Goal: Check status: Check status

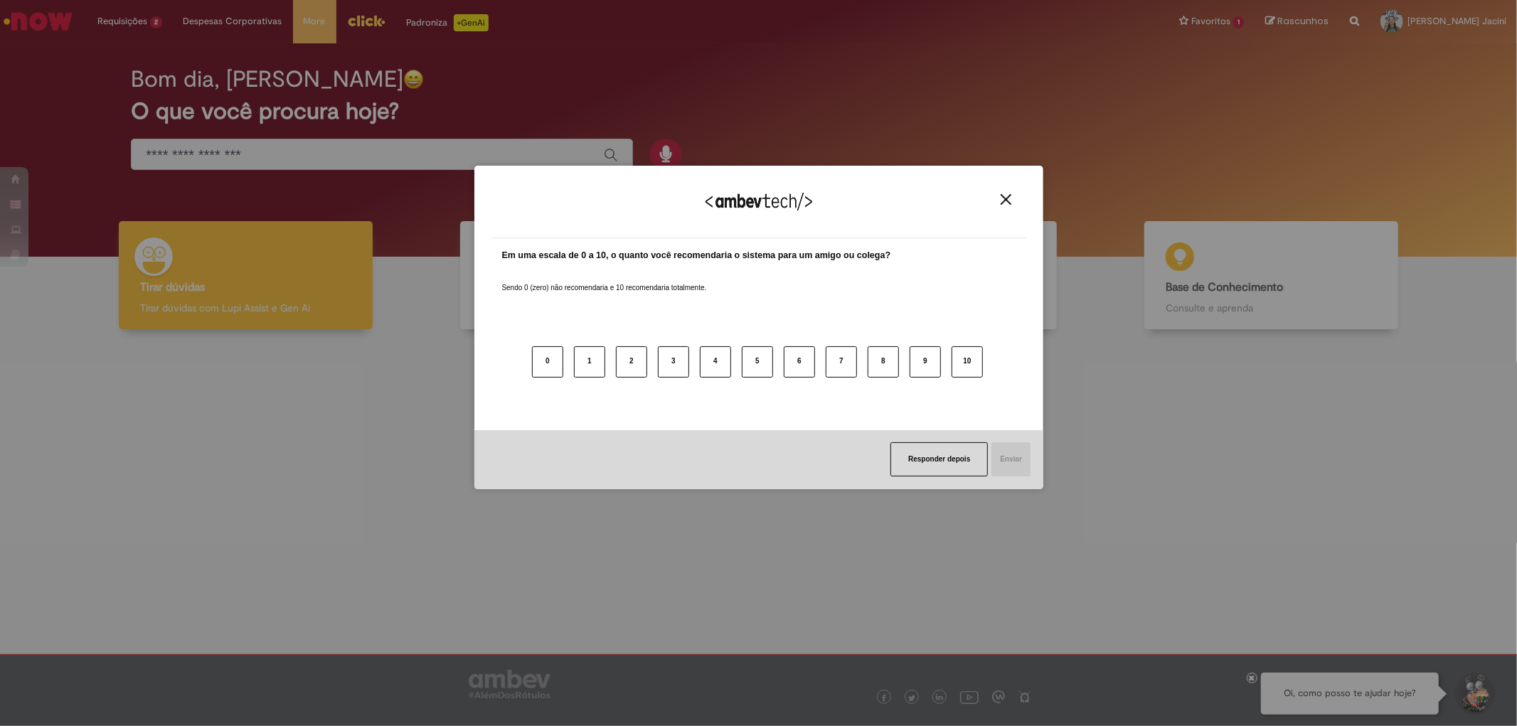
click at [1016, 200] on div "Agradecemos seu feedback!" at bounding box center [758, 210] width 535 height 55
click at [1012, 201] on button "Close" at bounding box center [1005, 199] width 19 height 12
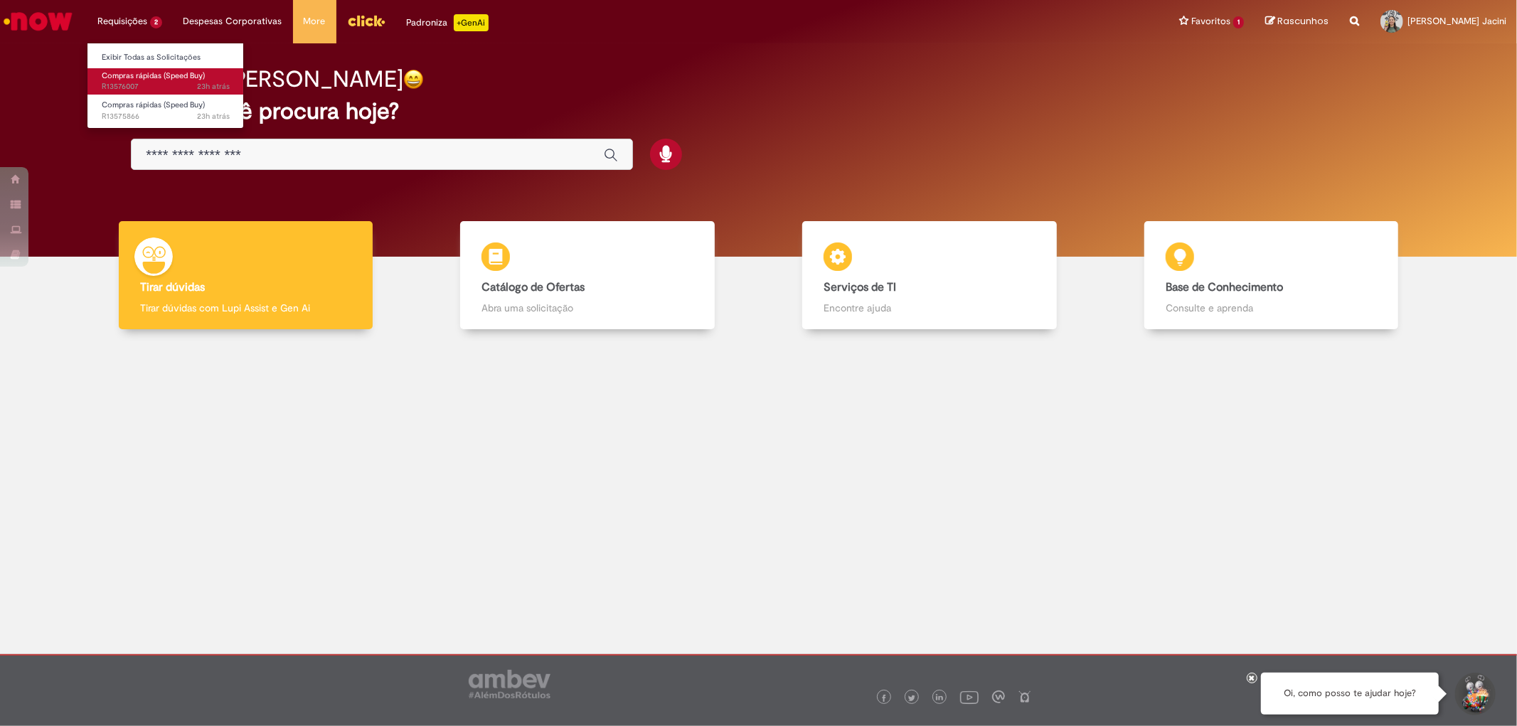
click at [138, 68] on link "Compras rápidas (Speed Buy) 23h atrás 23 horas atrás R13576007" at bounding box center [165, 81] width 156 height 26
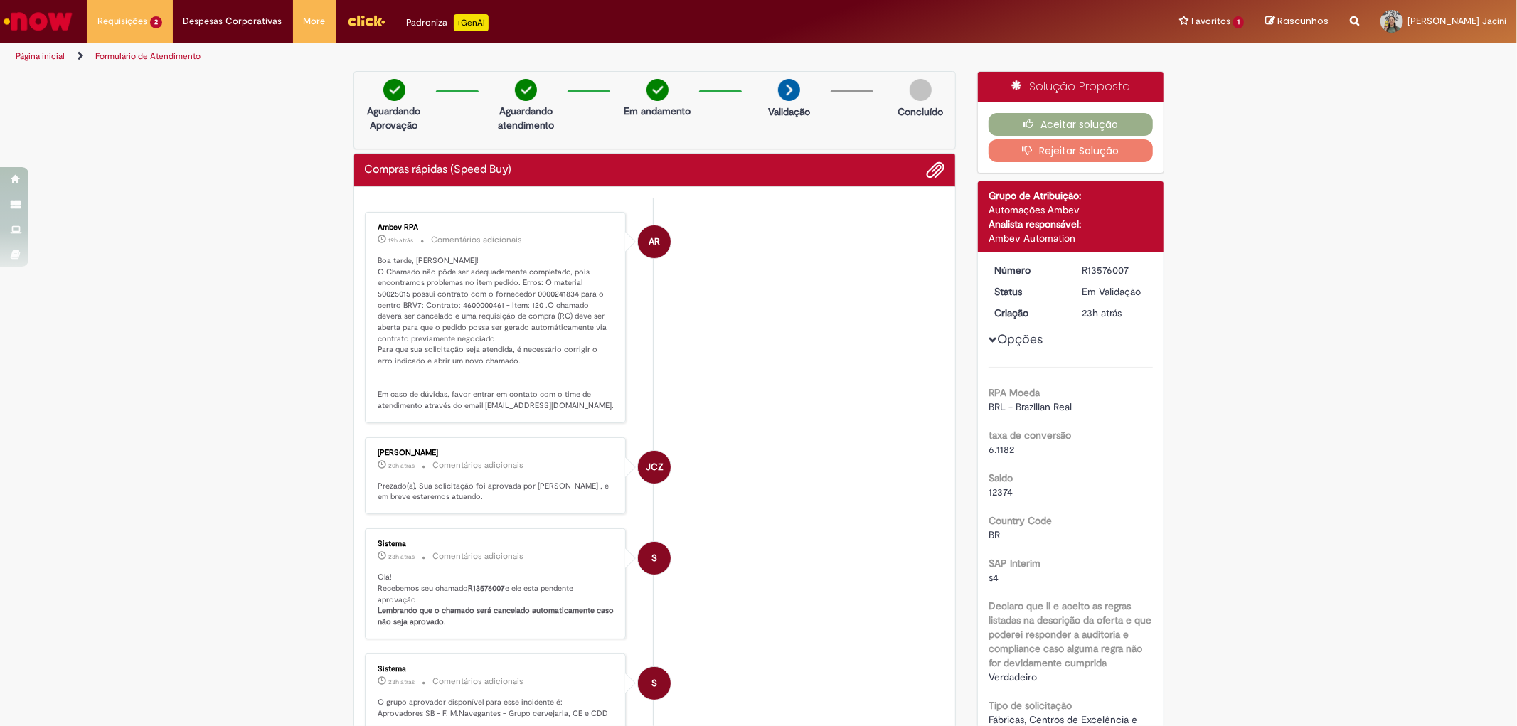
click at [468, 225] on div "Ambev RPA" at bounding box center [496, 227] width 237 height 9
click at [474, 302] on p "Boa tarde, [PERSON_NAME]! O Chamado não pôde ser adequadamente completado, pois…" at bounding box center [496, 333] width 237 height 156
copy p "4600000461"
